Goal: Information Seeking & Learning: Find specific fact

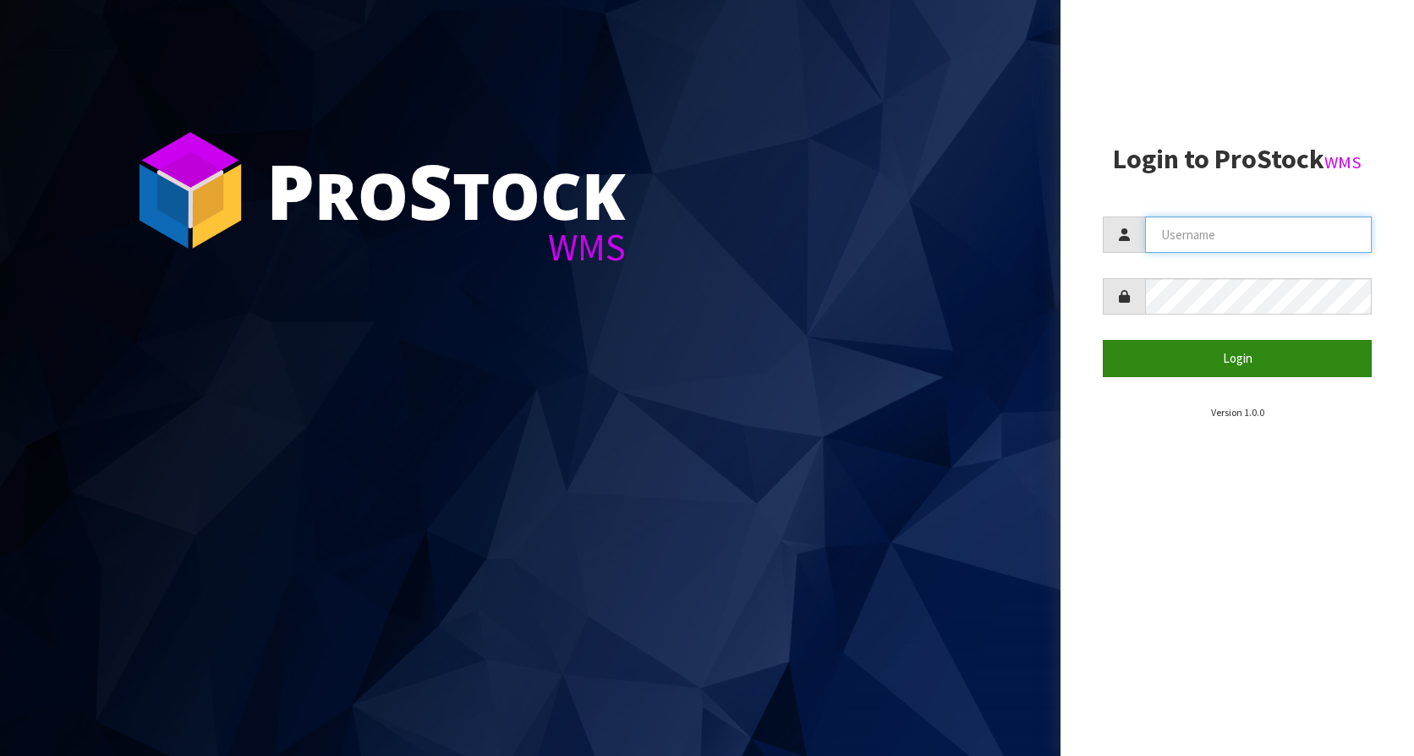
type input "KitchenAid"
click at [1278, 347] on button "Login" at bounding box center [1237, 358] width 269 height 36
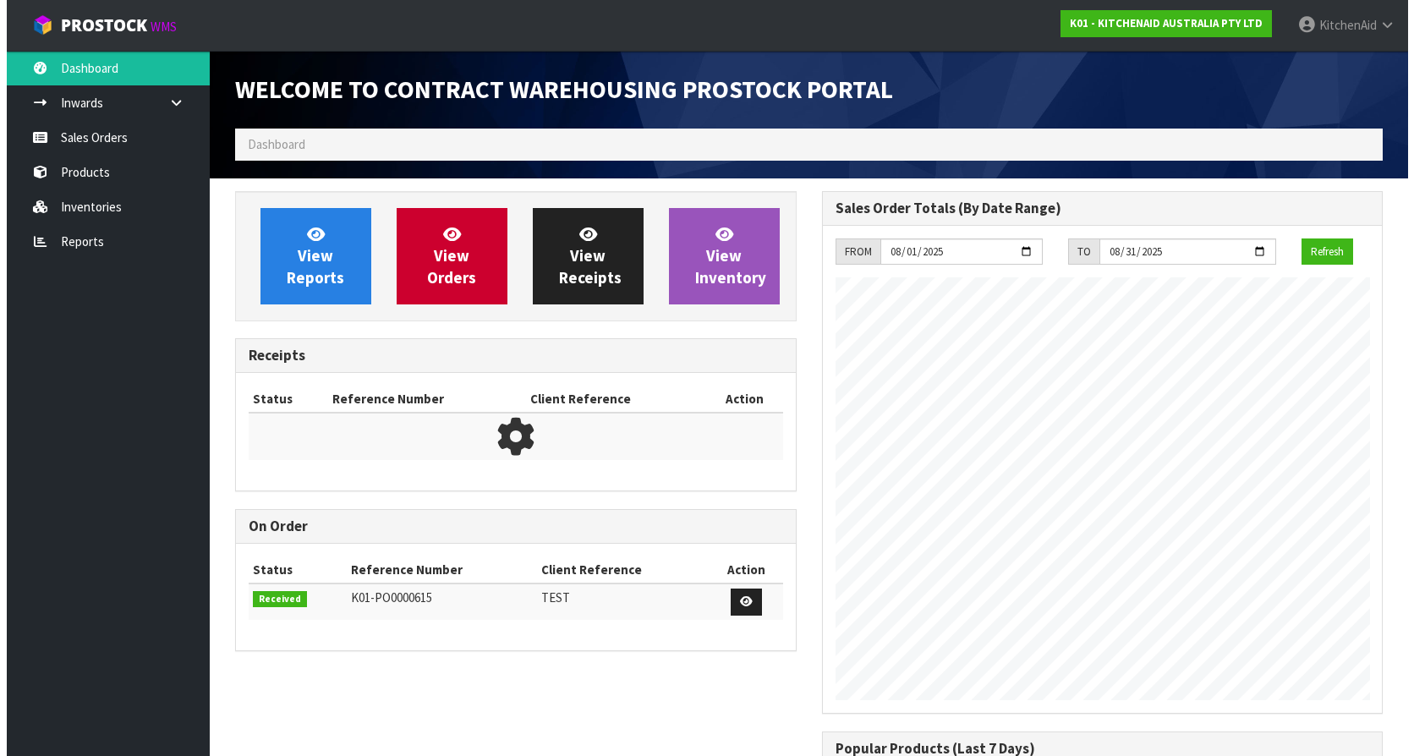
scroll to position [938, 586]
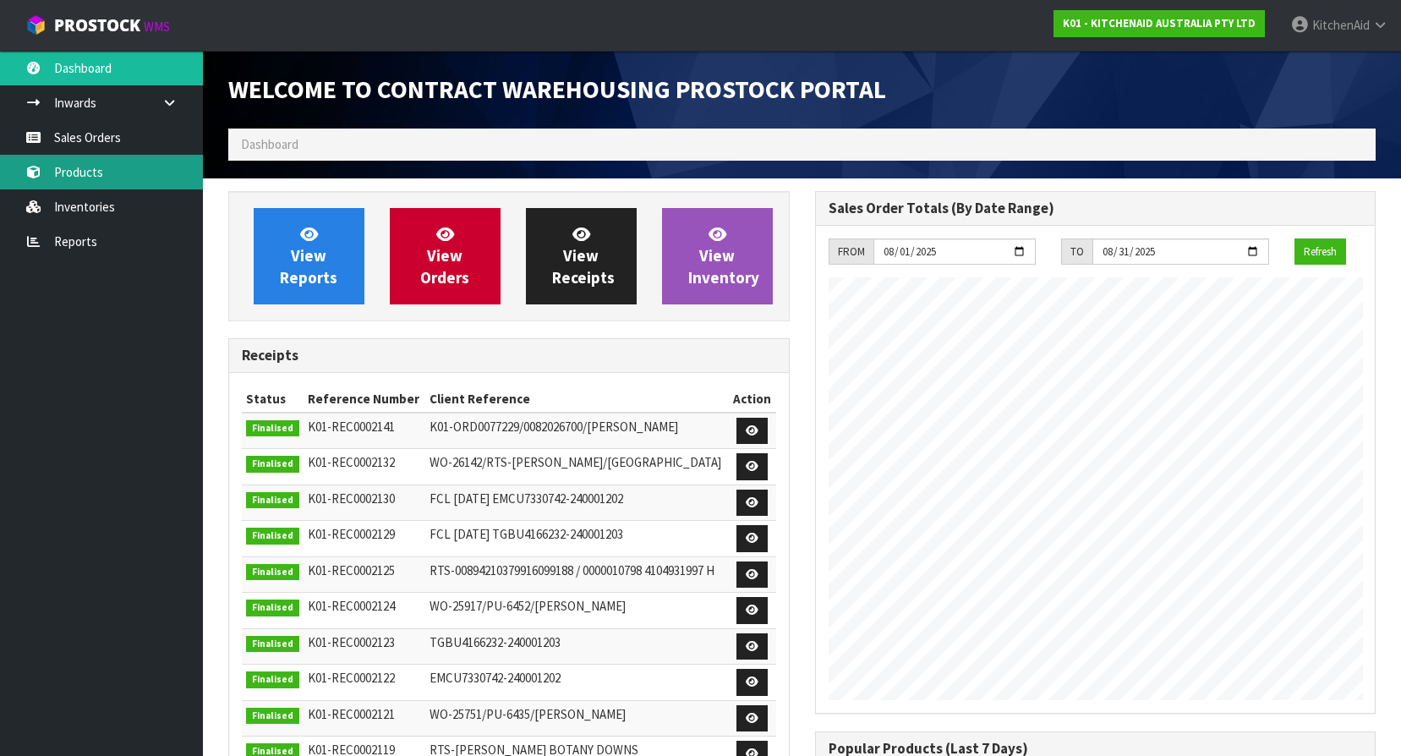
click at [68, 162] on link "Products" at bounding box center [101, 172] width 203 height 35
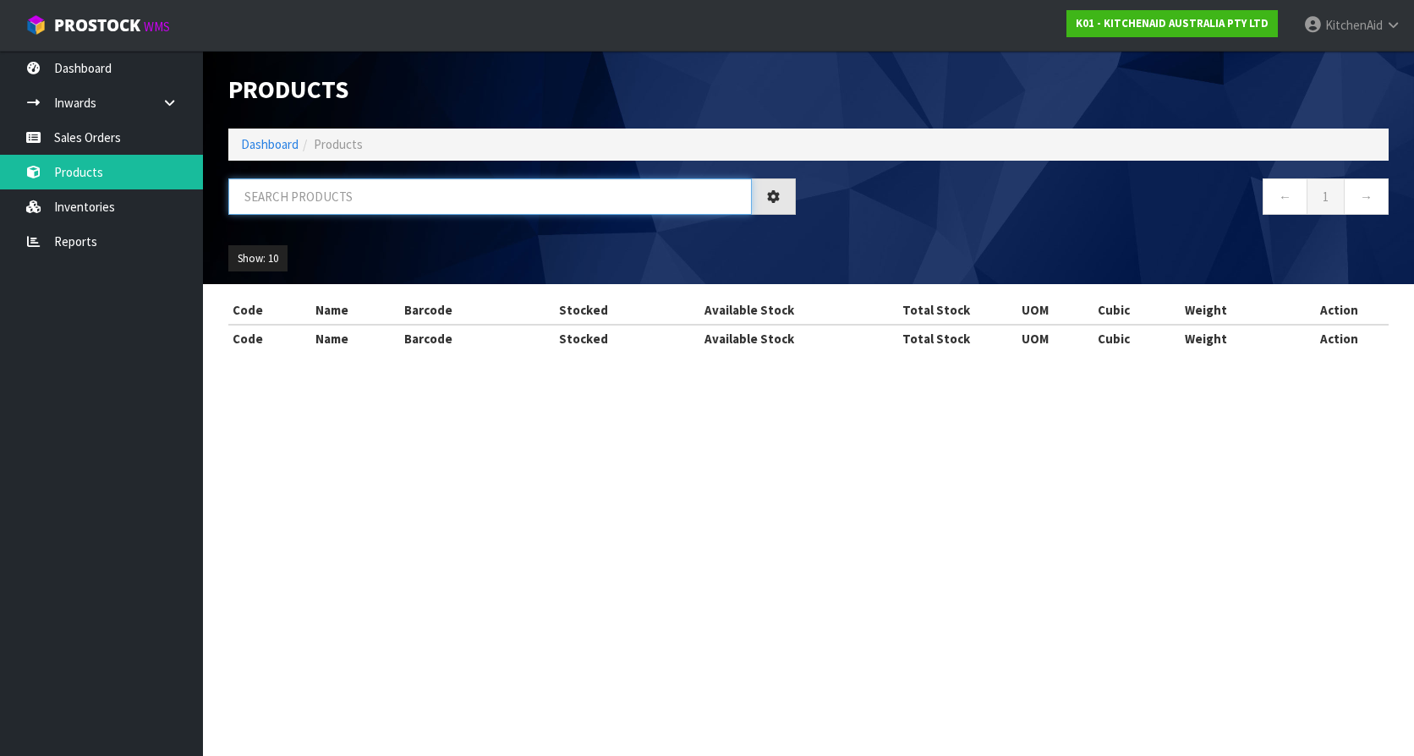
click at [328, 189] on input "text" at bounding box center [490, 196] width 524 height 36
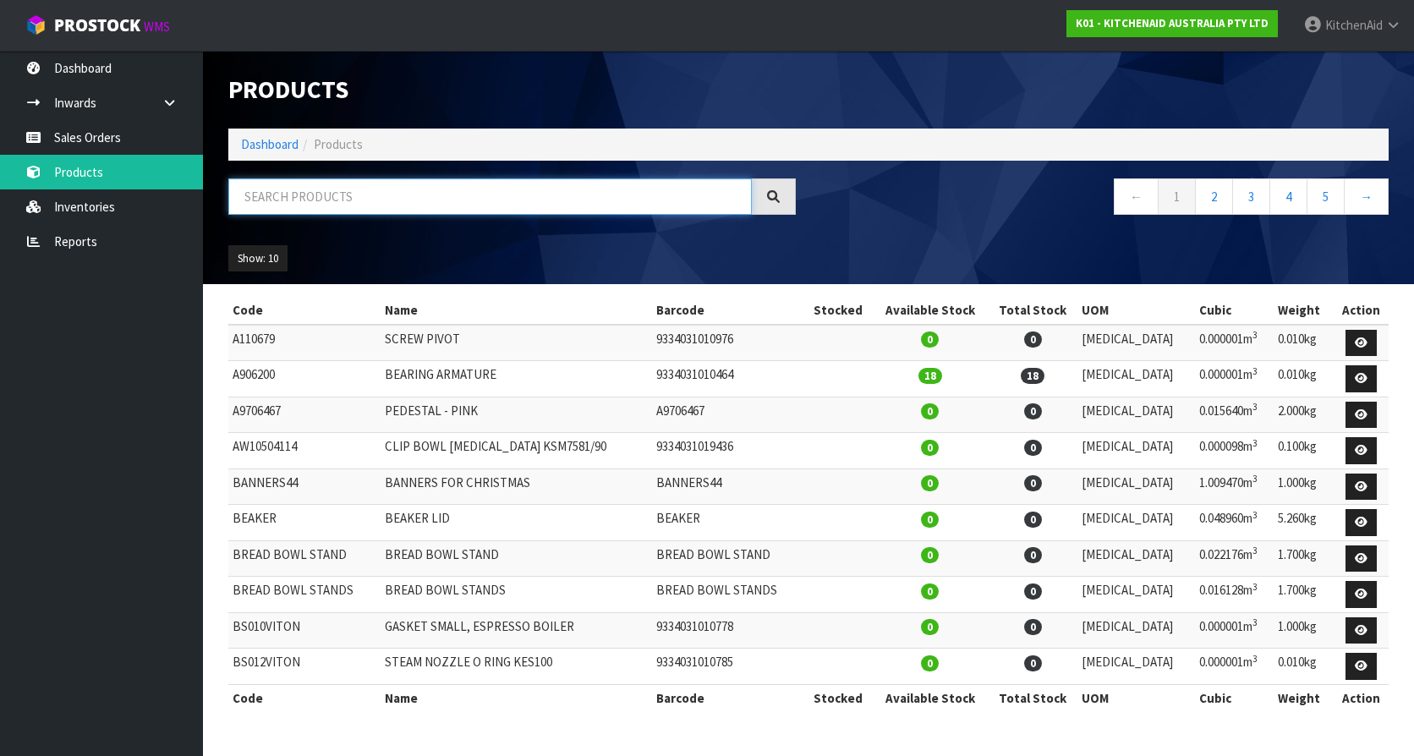
paste input "K5THDHS"
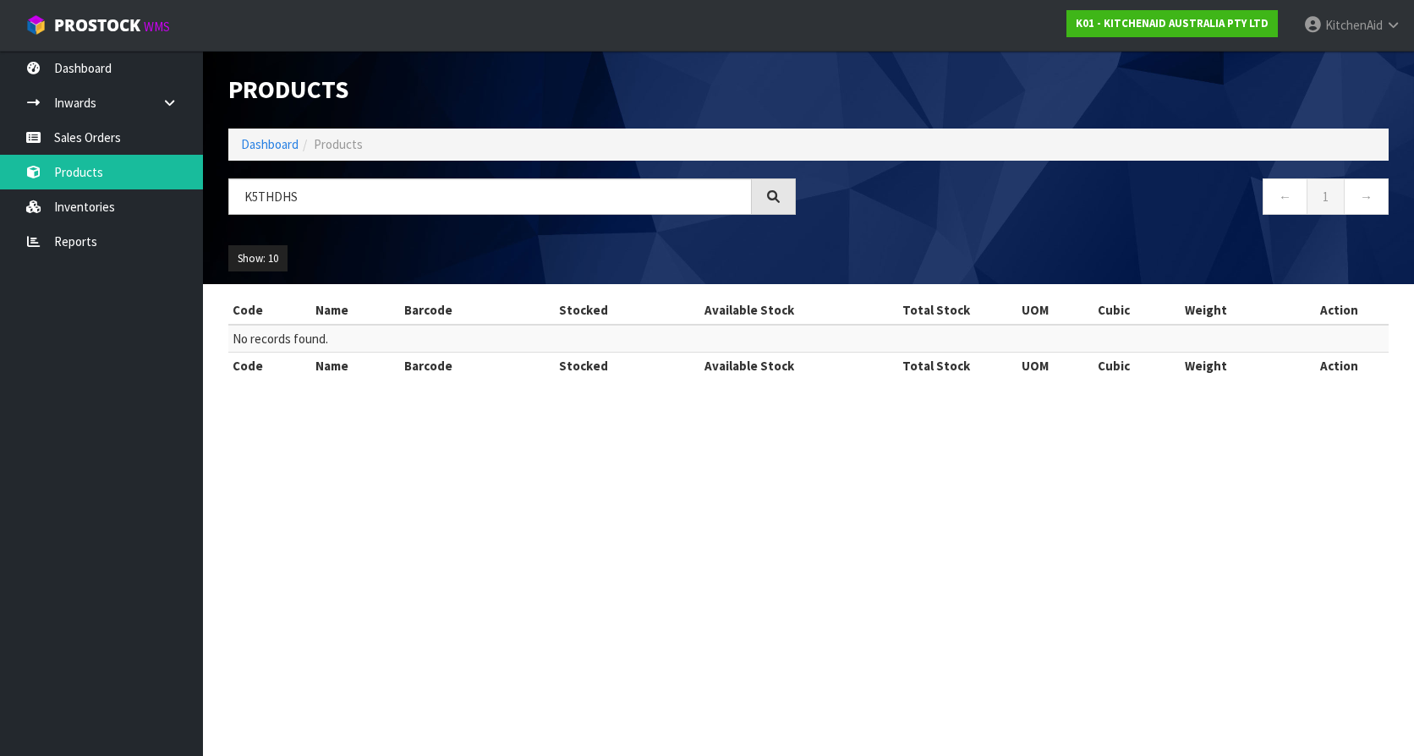
click at [491, 475] on section "Products Import Products Drop file here to import csv template Dashboard Produc…" at bounding box center [707, 378] width 1414 height 756
click at [298, 199] on input "K5THDHS" at bounding box center [490, 196] width 524 height 36
click at [414, 574] on section "Products Import Products Drop file here to import csv template Dashboard Produc…" at bounding box center [707, 378] width 1414 height 756
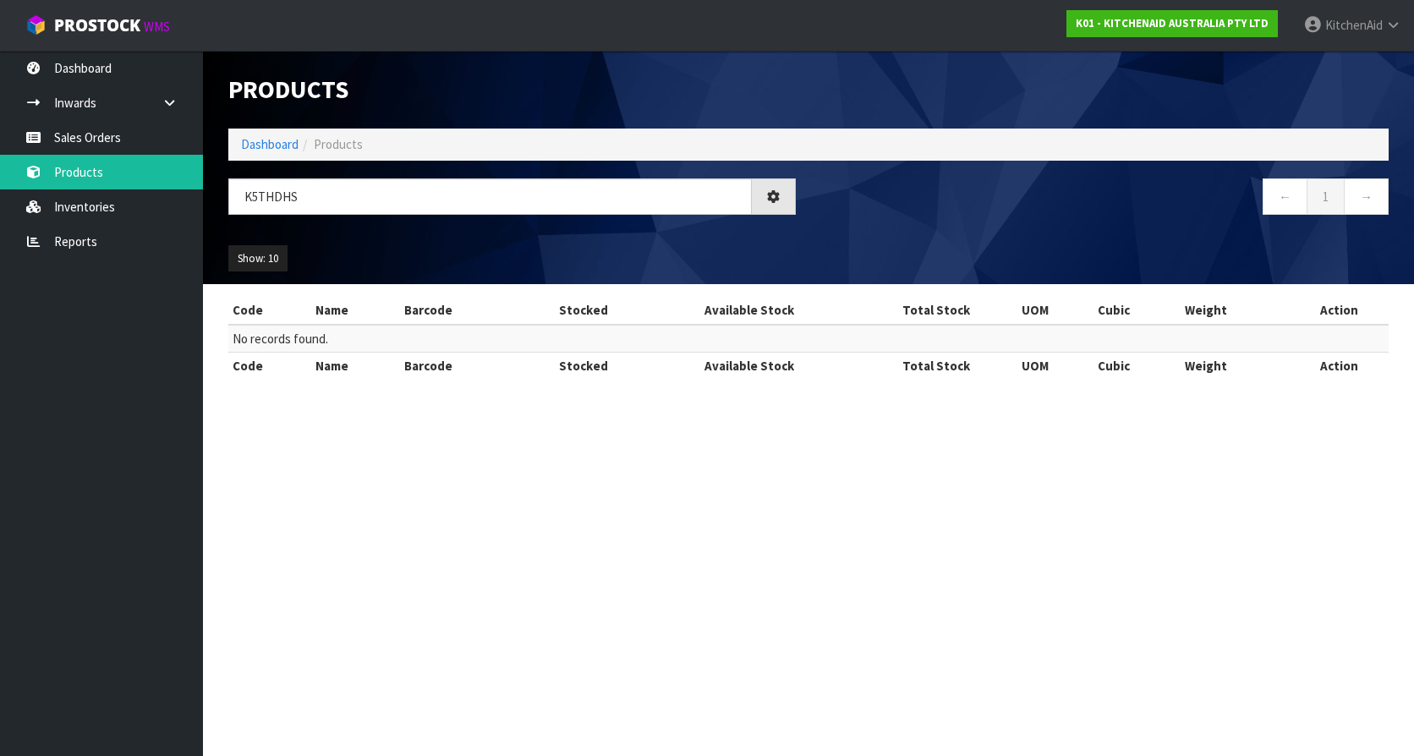
click at [452, 552] on section "Products Import Products Drop file here to import csv template Dashboard Produc…" at bounding box center [707, 378] width 1414 height 756
click at [425, 182] on input "K5THDHS" at bounding box center [490, 196] width 524 height 36
drag, startPoint x: 398, startPoint y: 184, endPoint x: 169, endPoint y: 182, distance: 229.2
click at [171, 184] on body "Toggle navigation ProStock WMS K01 - KITCHENAID AUSTRALIA PTY LTD [GEOGRAPHIC_D…" at bounding box center [707, 378] width 1414 height 756
paste input "45DH"
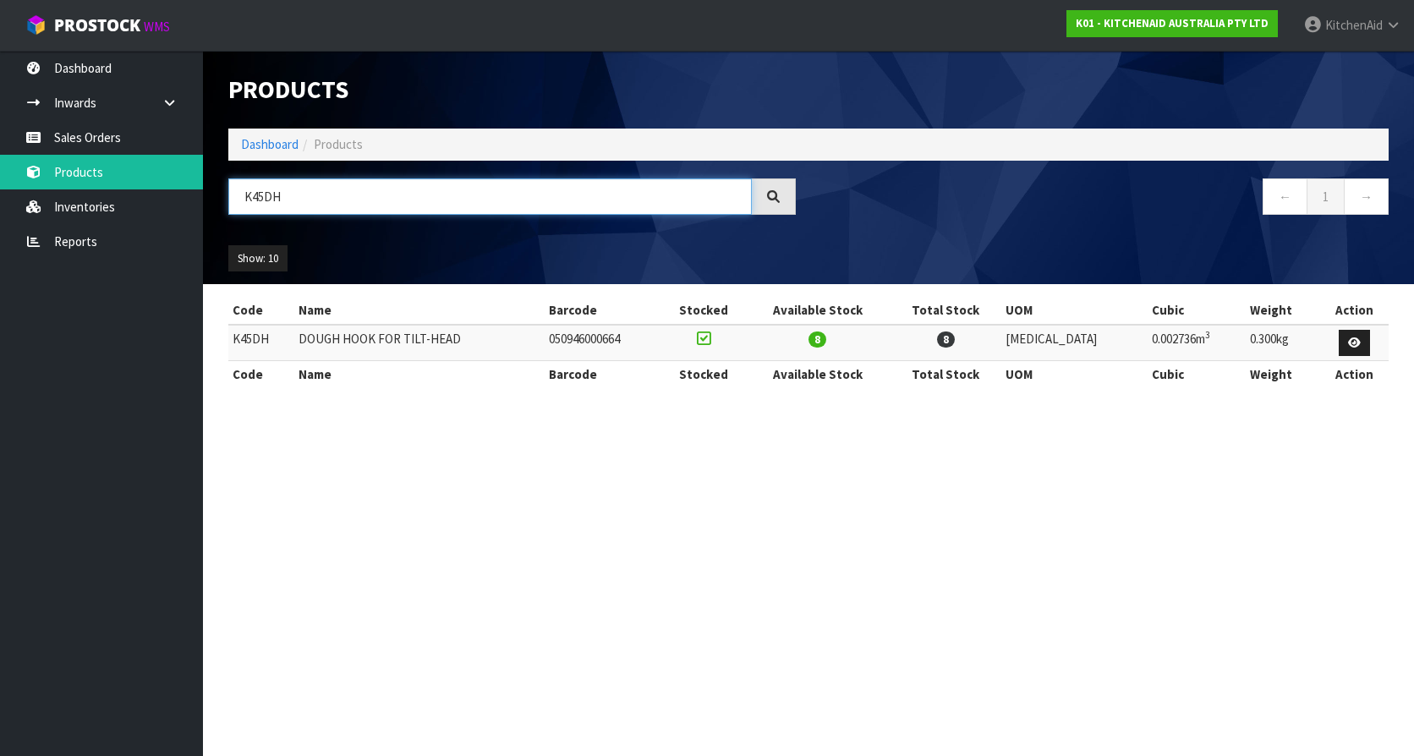
type input "K45DH"
click at [244, 339] on td "K45DH" at bounding box center [261, 343] width 66 height 36
copy td "K45DH"
click at [408, 342] on td "DOUGH HOOK FOR TILT-HEAD" at bounding box center [419, 343] width 250 height 36
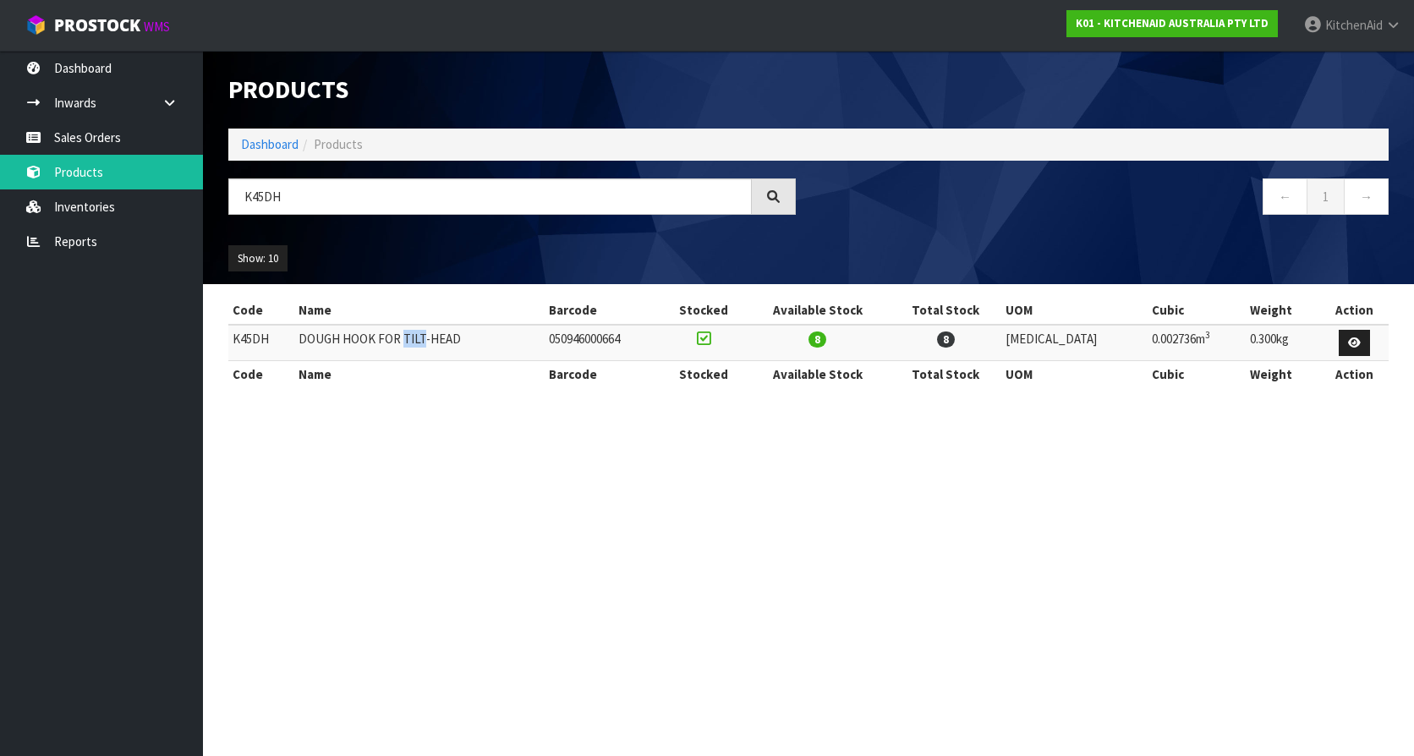
click at [408, 341] on td "DOUGH HOOK FOR TILT-HEAD" at bounding box center [419, 343] width 250 height 36
copy tr "DOUGH HOOK FOR TILT-HEAD"
click at [253, 332] on td "K45DH" at bounding box center [261, 343] width 66 height 36
click at [249, 337] on td "K45DH" at bounding box center [261, 343] width 66 height 36
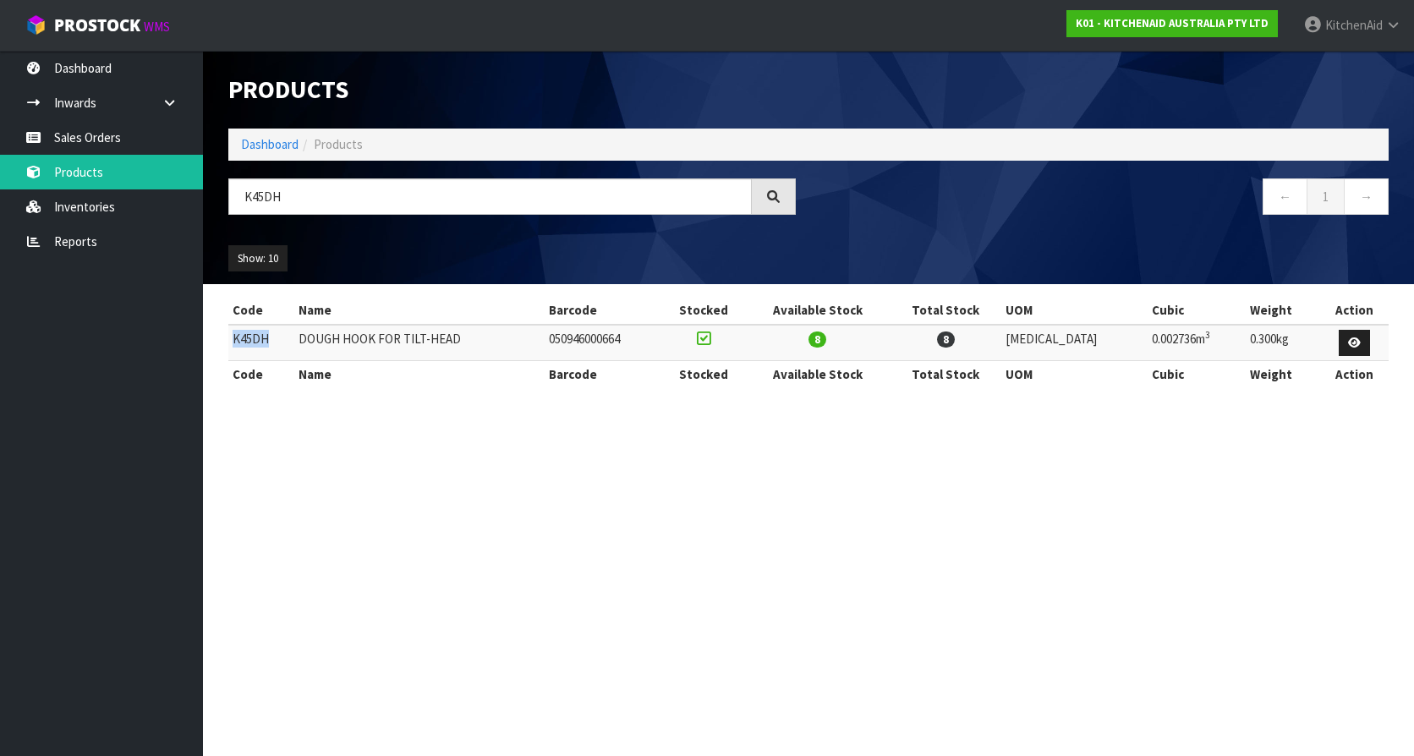
click at [249, 337] on td "K45DH" at bounding box center [261, 343] width 66 height 36
copy td "K45DH"
click at [499, 610] on section "Products Import Products Drop file here to import csv template Dashboard Produc…" at bounding box center [707, 378] width 1414 height 756
click at [661, 588] on section "Products Import Products Drop file here to import csv template Dashboard Produc…" at bounding box center [707, 378] width 1414 height 756
drag, startPoint x: 607, startPoint y: 340, endPoint x: 596, endPoint y: 343, distance: 11.5
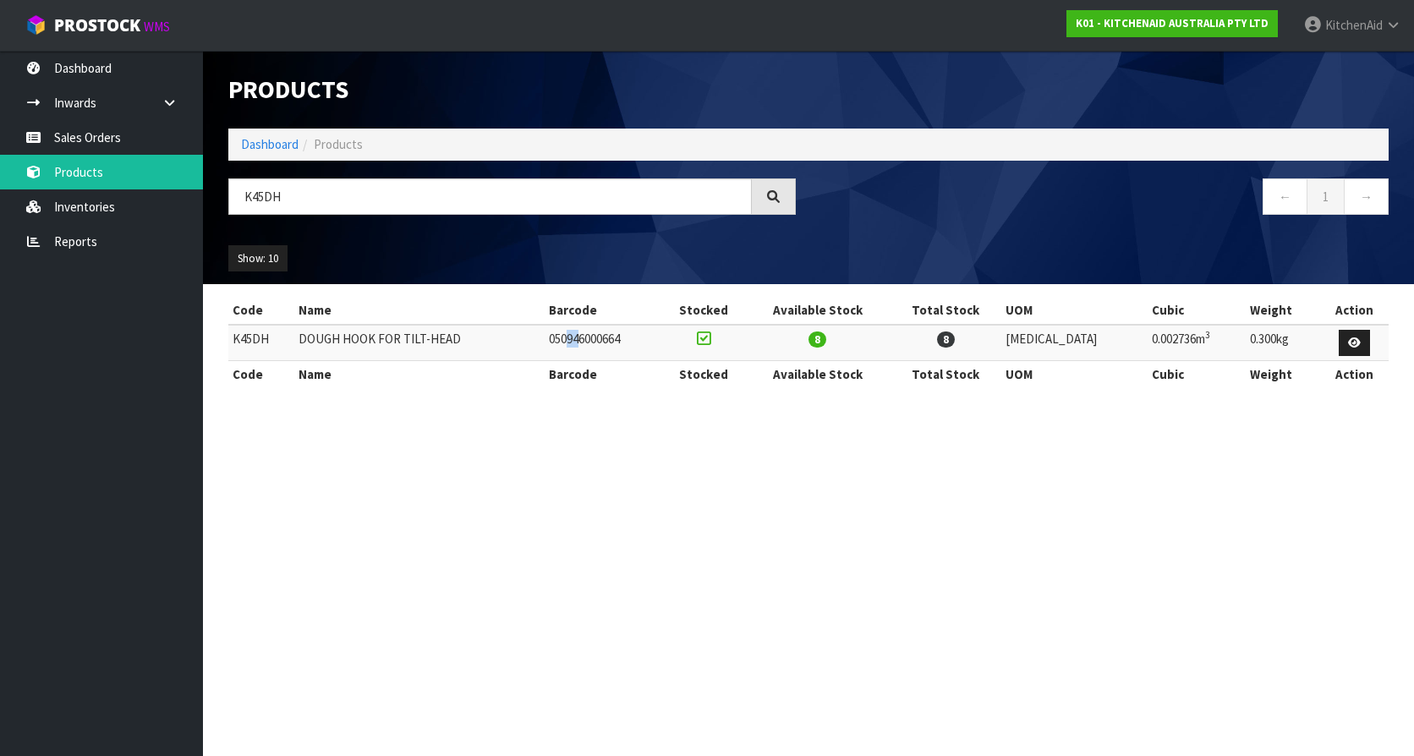
click at [596, 343] on td "050946000664" at bounding box center [603, 343] width 117 height 36
click at [616, 494] on section "Products Import Products Drop file here to import csv template Dashboard Produc…" at bounding box center [707, 378] width 1414 height 756
